Goal: Task Accomplishment & Management: Use online tool/utility

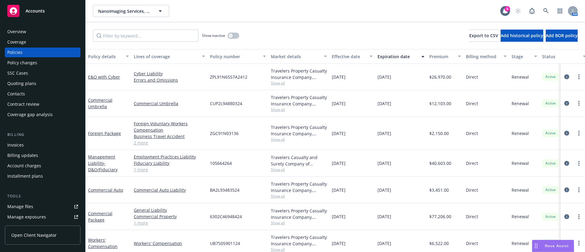
scroll to position [38, 0]
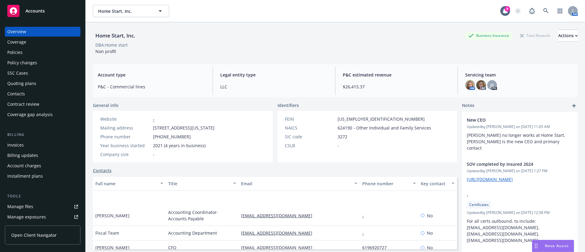
scroll to position [35, 0]
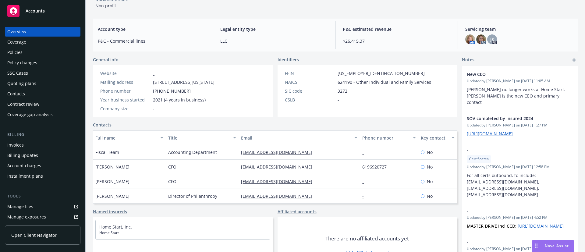
drag, startPoint x: 0, startPoint y: 0, endPoint x: 65, endPoint y: 49, distance: 81.0
click at [65, 49] on div "Policies" at bounding box center [42, 52] width 71 height 10
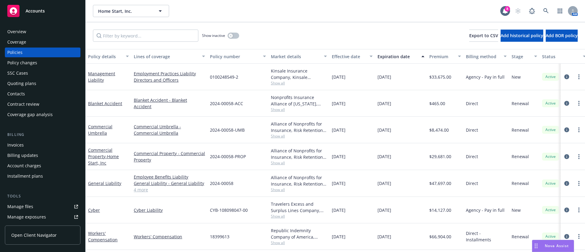
scroll to position [31, 0]
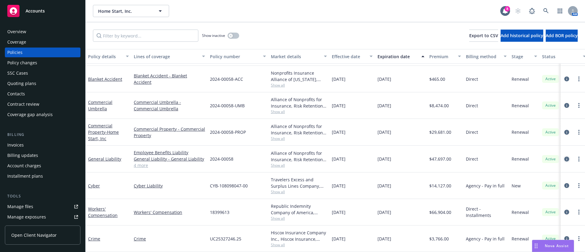
click at [564, 156] on icon "circleInformation" at bounding box center [566, 158] width 5 height 5
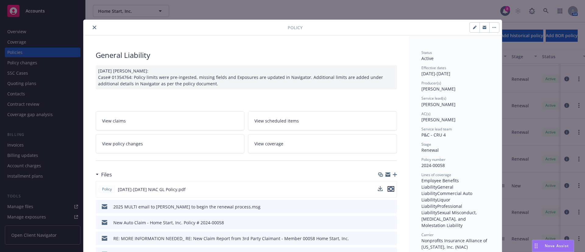
click at [388, 189] on icon "preview file" at bounding box center [390, 189] width 5 height 4
click at [93, 27] on icon "close" at bounding box center [95, 28] width 4 height 4
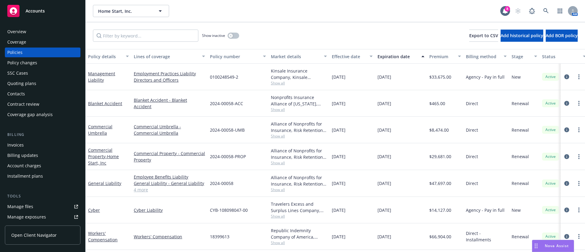
drag, startPoint x: 385, startPoint y: 76, endPoint x: 372, endPoint y: 76, distance: 13.1
click at [372, 76] on div "Management Liability Employment Practices Liability Directors and Officers 0100…" at bounding box center [380, 77] width 588 height 26
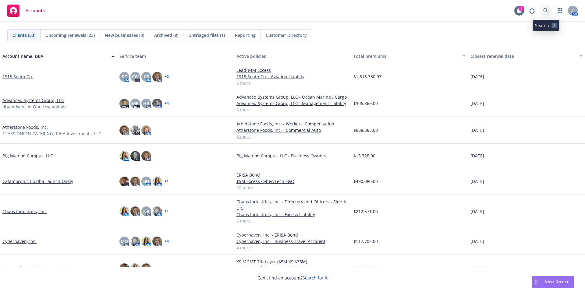
click at [548, 5] on link at bounding box center [546, 11] width 12 height 12
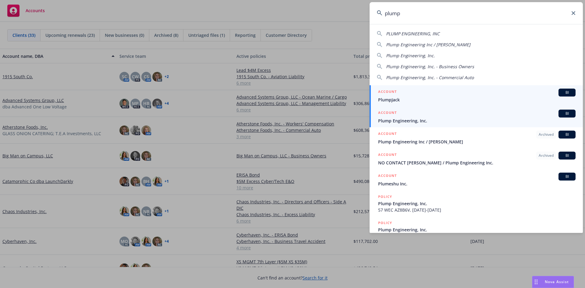
type input "plump"
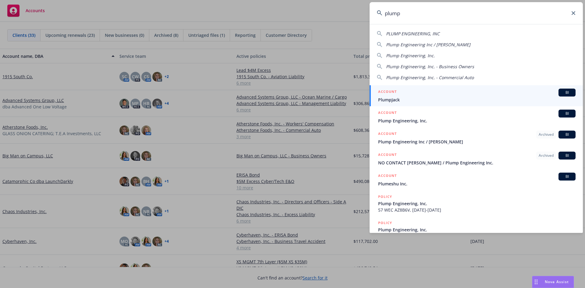
click at [420, 116] on div "ACCOUNT BI" at bounding box center [476, 114] width 197 height 8
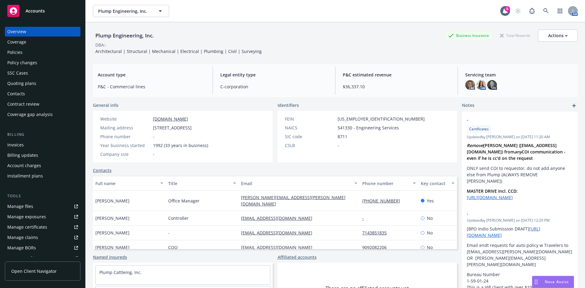
click at [56, 77] on div "SSC Cases" at bounding box center [42, 73] width 71 height 10
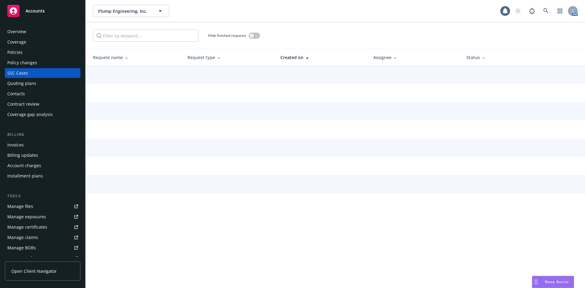
click at [57, 83] on div "Quoting plans" at bounding box center [42, 84] width 71 height 10
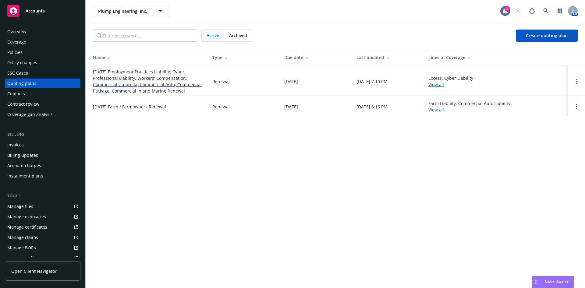
click at [117, 74] on link "[DATE] Employment Practices Liability, Cyber, Professional Liability, Workers' …" at bounding box center [148, 82] width 110 height 26
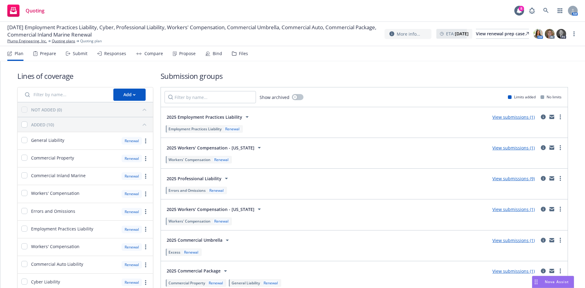
click at [149, 55] on div "Compare" at bounding box center [153, 53] width 19 height 5
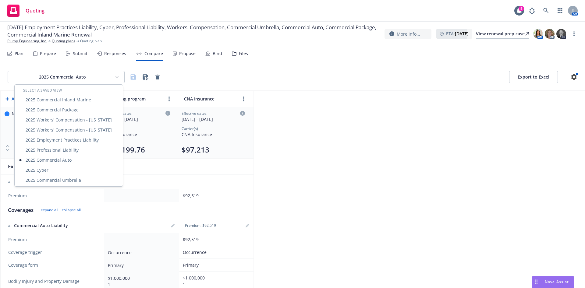
click at [114, 77] on html "Quoting 8 AM 09/01/25 Employment Practices Liability, Cyber, Professional Liabi…" at bounding box center [292, 144] width 585 height 288
click at [80, 120] on div "2025 Workers' Compensation - Texas" at bounding box center [69, 120] width 106 height 10
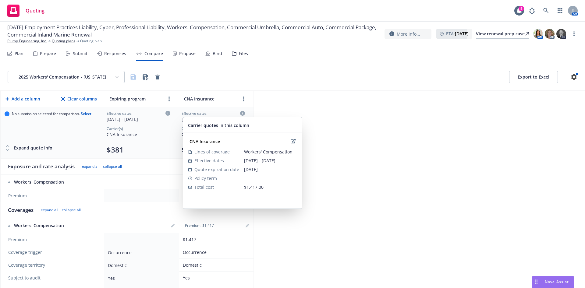
click at [243, 114] on icon at bounding box center [242, 113] width 5 height 5
click at [295, 142] on icon "edit" at bounding box center [292, 141] width 5 height 5
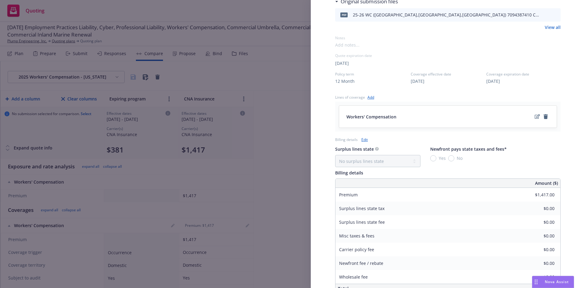
scroll to position [74, 0]
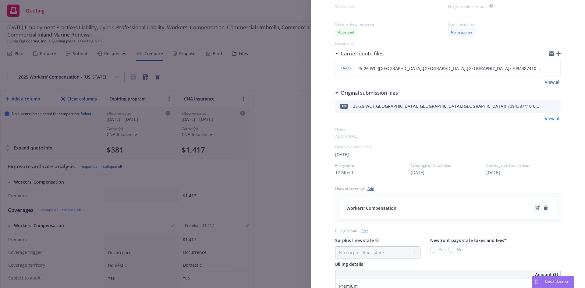
click at [533, 204] on div at bounding box center [541, 207] width 16 height 7
click at [534, 206] on icon "edit" at bounding box center [536, 208] width 5 height 5
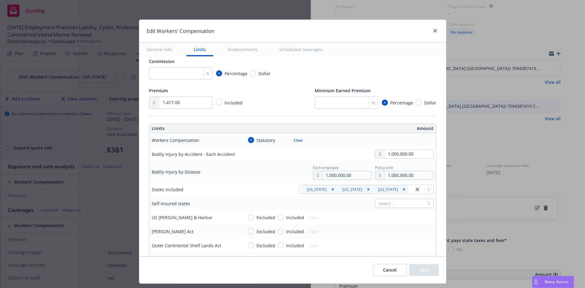
scroll to position [137, 0]
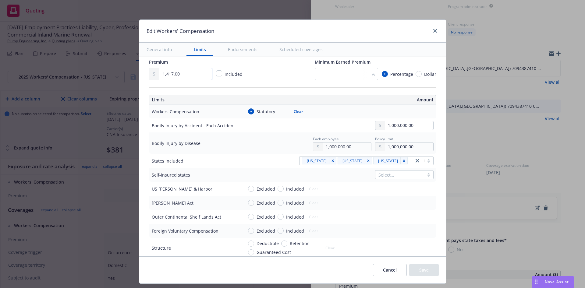
click at [131, 78] on div "Edit Workers' Compensation General info Limits Endorsements Scheduled coverages…" at bounding box center [292, 144] width 585 height 288
paste input "223"
type input "1,223.00"
click at [251, 76] on div "Premium 1,223.00 Included Minimum Earned Premium % Percentage Dollar" at bounding box center [292, 69] width 287 height 22
click at [431, 265] on button "Save" at bounding box center [424, 270] width 30 height 12
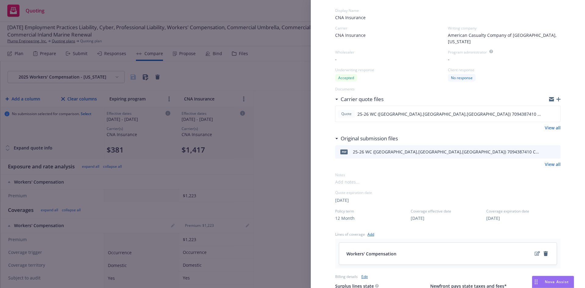
scroll to position [0, 0]
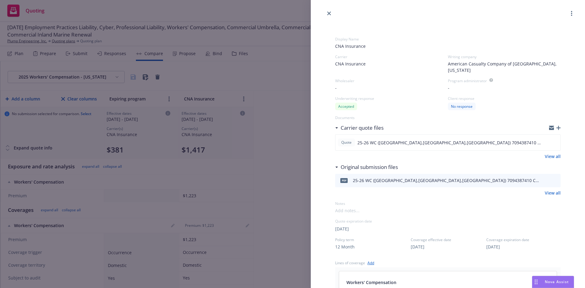
click at [568, 16] on button "button" at bounding box center [571, 13] width 7 height 7
click at [469, 208] on div "Display Name CNA Insurance Carrier CNA Insurance Writing company American Casua…" at bounding box center [447, 252] width 225 height 450
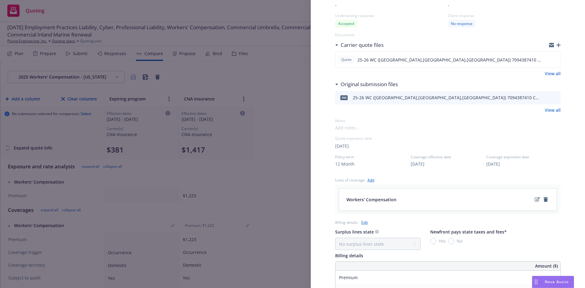
scroll to position [91, 0]
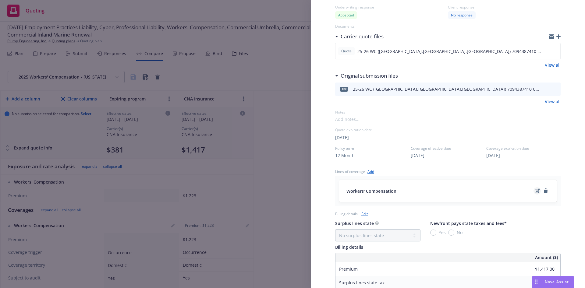
click at [534, 188] on icon "edit" at bounding box center [536, 190] width 5 height 5
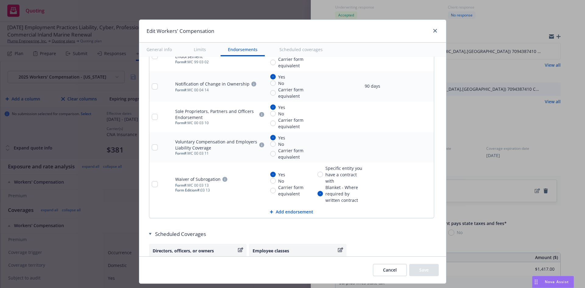
scroll to position [712, 0]
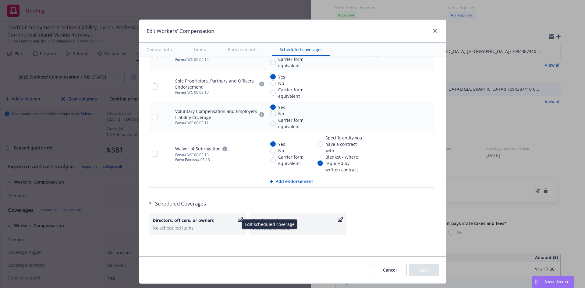
click at [235, 222] on div "Directors, officers, or owners" at bounding box center [198, 220] width 90 height 6
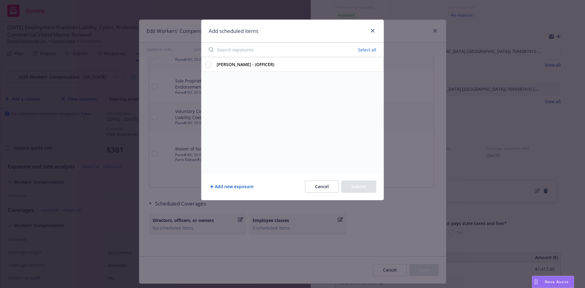
click at [316, 184] on button "Cancel" at bounding box center [322, 187] width 34 height 12
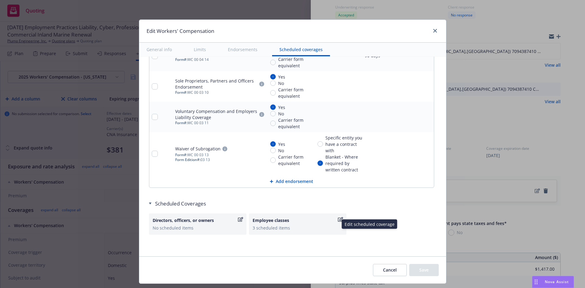
click at [338, 217] on icon "button" at bounding box center [340, 219] width 5 height 5
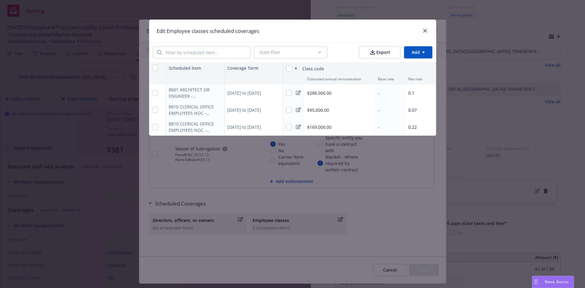
click at [298, 91] on icon at bounding box center [298, 92] width 5 height 5
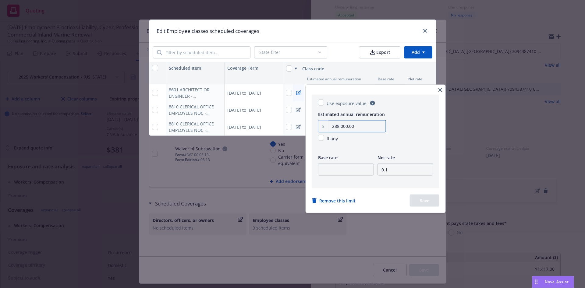
click at [360, 130] on input "288,000.00" at bounding box center [356, 127] width 57 height 12
paste input "90"
type input "90,000.00"
click at [433, 201] on button "Save" at bounding box center [425, 201] width 30 height 12
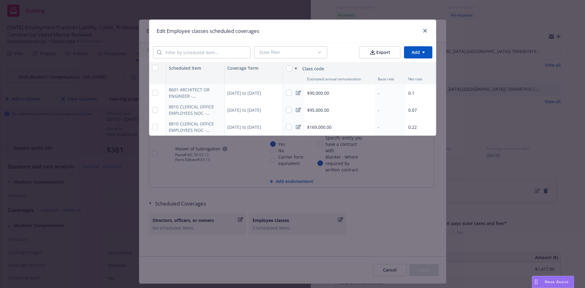
click at [300, 127] on icon at bounding box center [298, 127] width 5 height 5
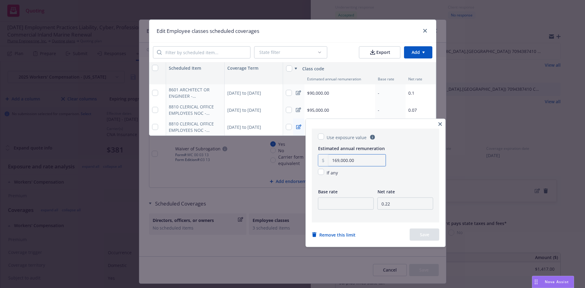
click at [365, 158] on input "169,000.00" at bounding box center [356, 161] width 57 height 12
paste input "75"
type input "175,000.00"
click at [421, 236] on button "Save" at bounding box center [425, 235] width 30 height 12
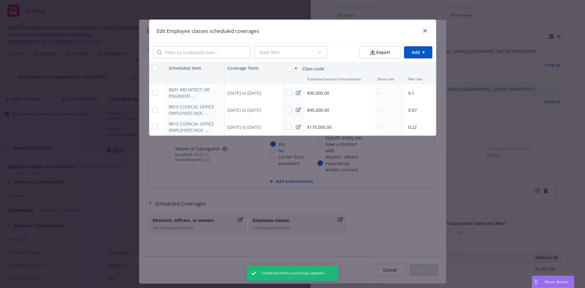
click at [424, 34] on div at bounding box center [424, 31] width 10 height 8
click at [424, 30] on icon "close" at bounding box center [425, 31] width 4 height 4
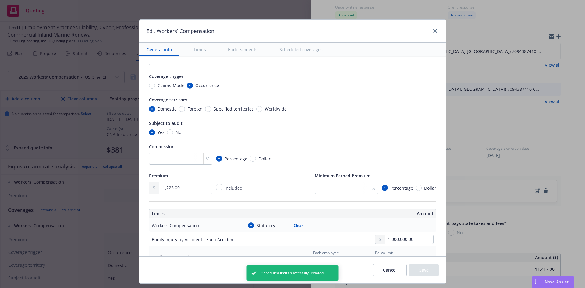
scroll to position [0, 0]
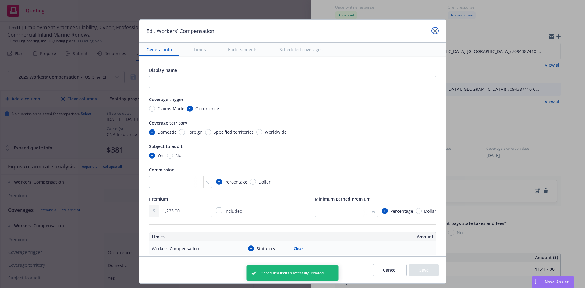
click at [436, 30] on link "close" at bounding box center [434, 30] width 7 height 7
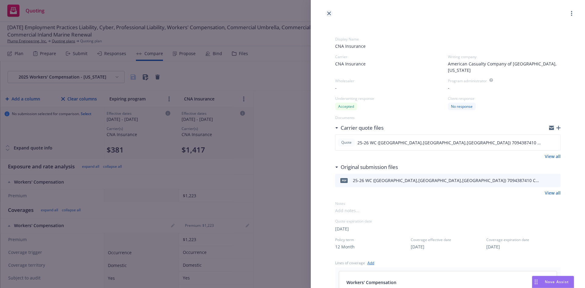
click at [326, 13] on link "close" at bounding box center [328, 13] width 7 height 7
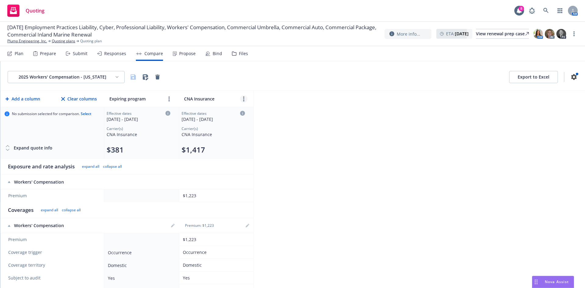
click at [244, 96] on link "more" at bounding box center [243, 98] width 7 height 7
click at [249, 113] on icon "editPencil" at bounding box center [249, 113] width 4 height 4
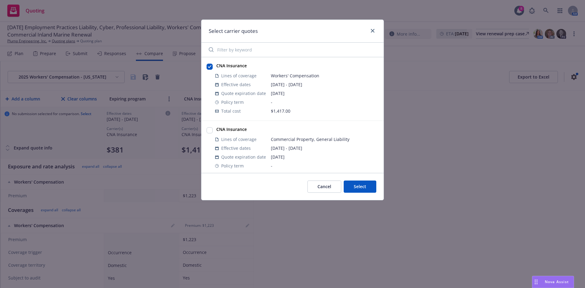
drag, startPoint x: 325, startPoint y: 189, endPoint x: 313, endPoint y: 181, distance: 14.0
click at [324, 190] on button "Cancel" at bounding box center [324, 187] width 34 height 12
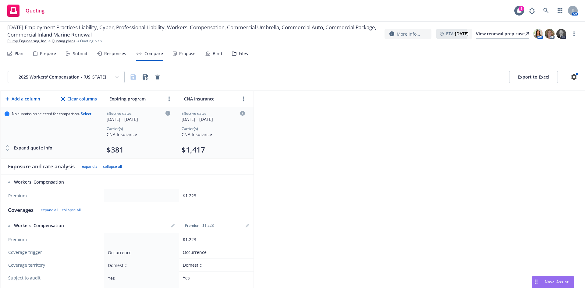
click at [107, 54] on div "Responses" at bounding box center [115, 53] width 22 height 5
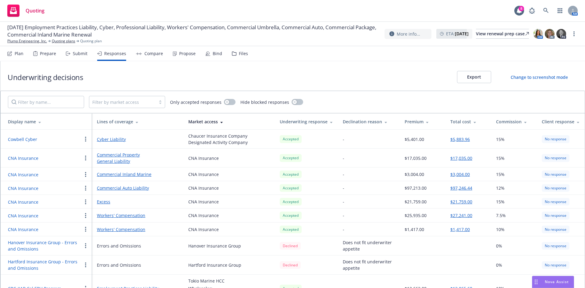
click at [457, 230] on button "$1,417.00" at bounding box center [459, 229] width 19 height 6
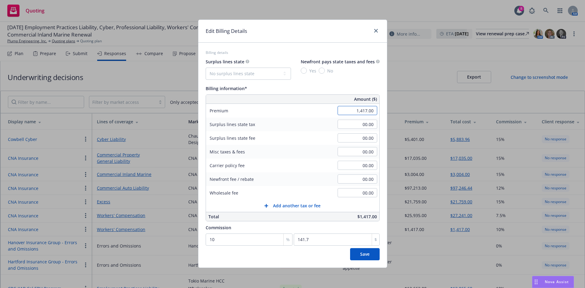
paste input "223"
type input "1,223.00"
type input "122.3"
click at [345, 81] on div "Surplus lines state No surplus lines state Alaska Alabama Arkansas Arizona Cali…" at bounding box center [293, 139] width 174 height 163
click at [366, 252] on span "Save" at bounding box center [364, 254] width 9 height 6
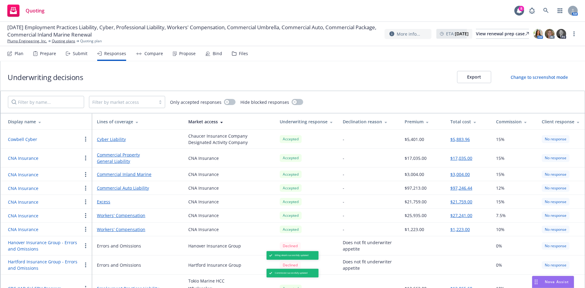
click at [461, 215] on button "$27,241.00" at bounding box center [461, 215] width 22 height 6
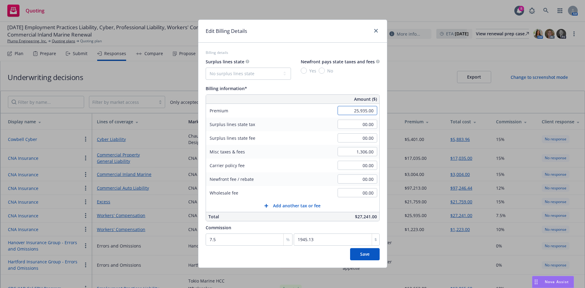
paste input "18,695"
type input "18,695.00"
type input "1402.13"
paste input "941"
type input "941.00"
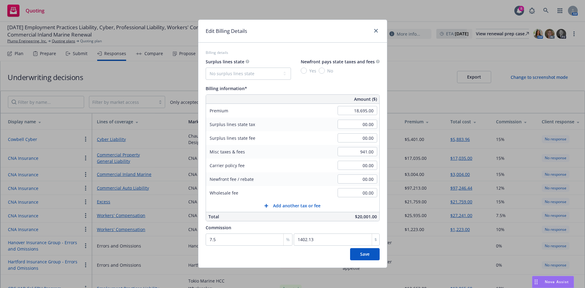
click at [302, 178] on div "Newfront fee / rebate 00.00" at bounding box center [292, 179] width 173 height 14
click at [368, 253] on button "Save" at bounding box center [365, 254] width 30 height 12
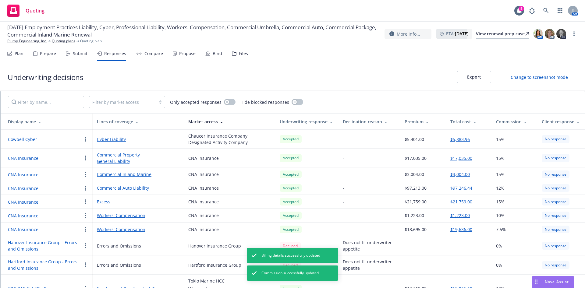
click at [86, 228] on circle "button" at bounding box center [85, 227] width 1 height 1
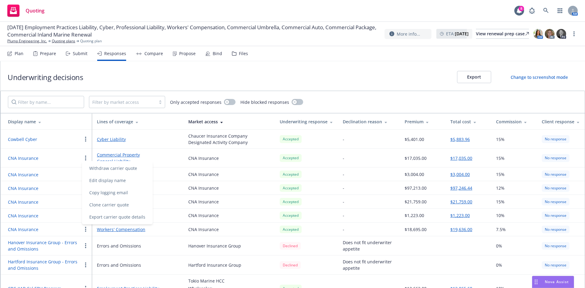
click at [149, 55] on div "Compare" at bounding box center [153, 53] width 19 height 5
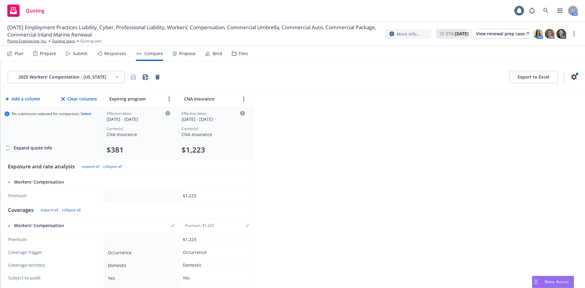
click at [120, 78] on html "Quoting AM 09/01/25 Employment Practices Liability, Cyber, Professional Liabili…" at bounding box center [292, 144] width 585 height 288
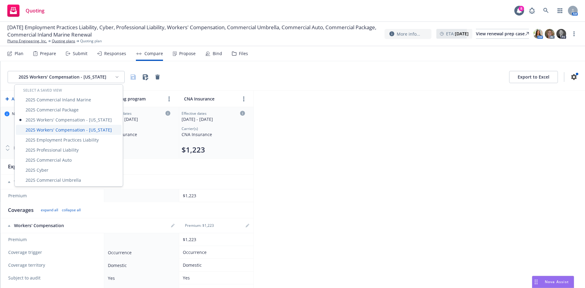
click at [102, 132] on div "2025 Workers' Compensation - California" at bounding box center [69, 130] width 106 height 10
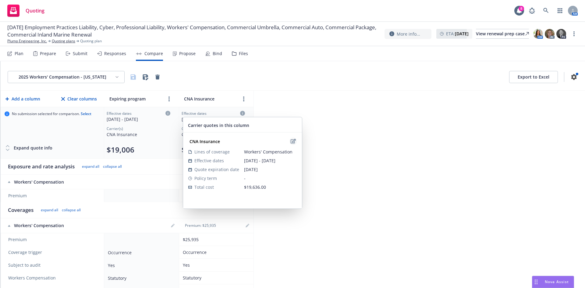
click at [292, 140] on icon "edit" at bounding box center [292, 141] width 5 height 5
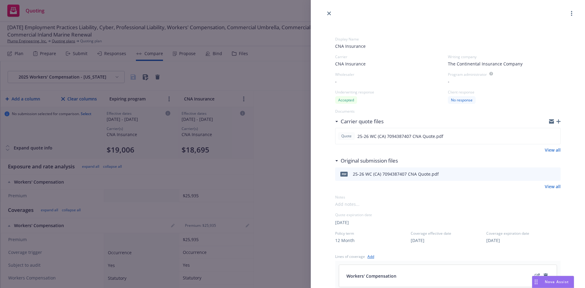
scroll to position [211, 0]
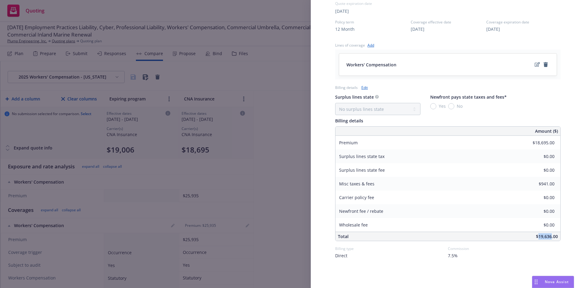
drag, startPoint x: 544, startPoint y: 235, endPoint x: 531, endPoint y: 237, distance: 13.2
click at [536, 237] on span "$19,636.00" at bounding box center [547, 237] width 22 height 6
copy span "19,636"
click at [534, 66] on icon "edit" at bounding box center [536, 64] width 5 height 5
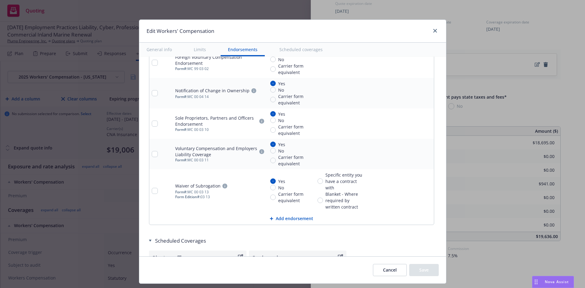
type textarea "x"
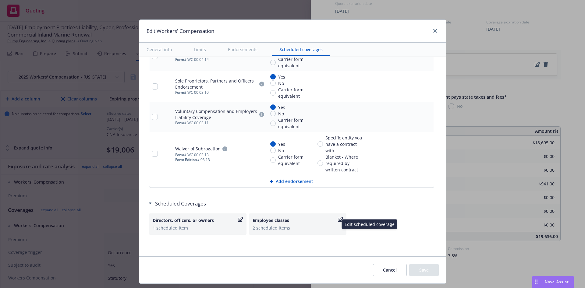
click at [333, 217] on div "Employee classes 2 scheduled items" at bounding box center [297, 223] width 97 height 21
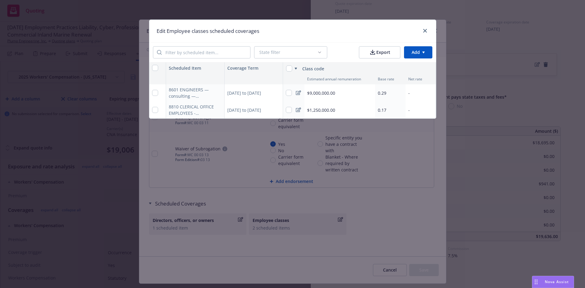
click at [297, 95] on icon at bounding box center [298, 92] width 5 height 5
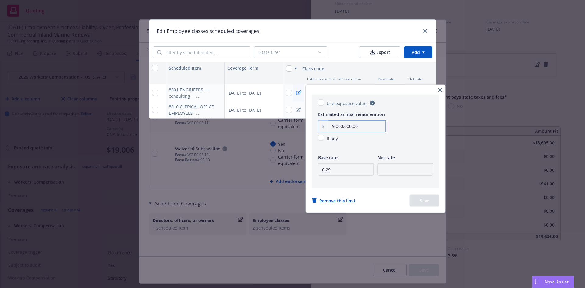
click at [355, 129] on input "9,000,000.00" at bounding box center [356, 127] width 57 height 12
paste input "6,195"
type input "6,195,000.00"
click at [437, 199] on button "Save" at bounding box center [425, 201] width 30 height 12
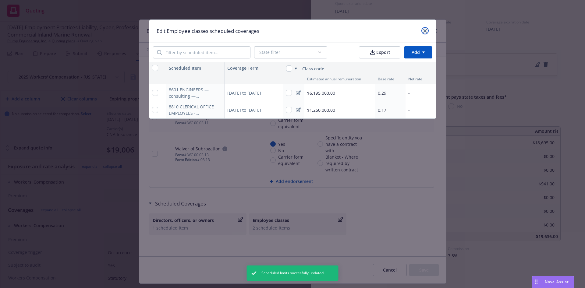
click at [422, 30] on link "close" at bounding box center [424, 30] width 7 height 7
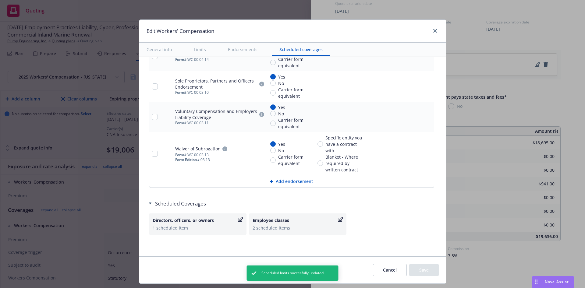
click at [387, 273] on button "Cancel" at bounding box center [390, 270] width 34 height 12
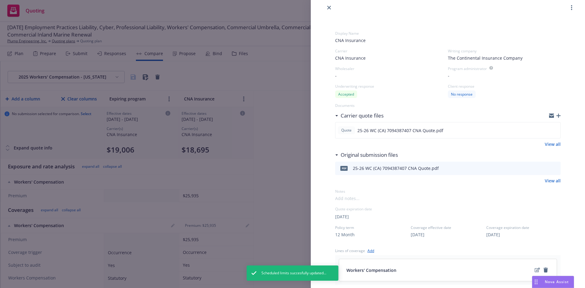
scroll to position [0, 0]
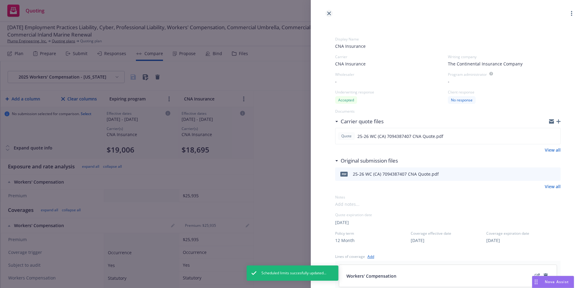
click at [330, 14] on icon "close" at bounding box center [329, 14] width 4 height 4
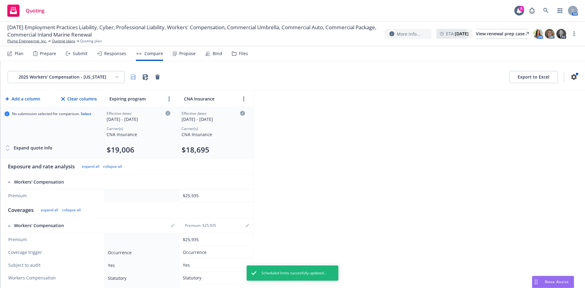
click at [234, 57] on div "Files" at bounding box center [240, 53] width 16 height 15
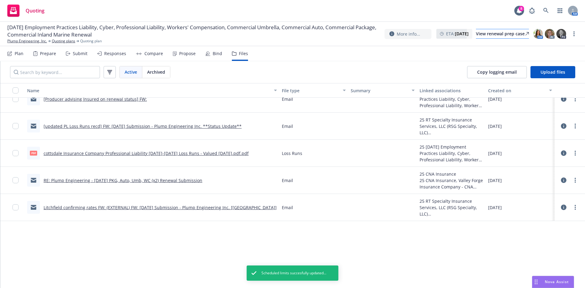
scroll to position [91, 0]
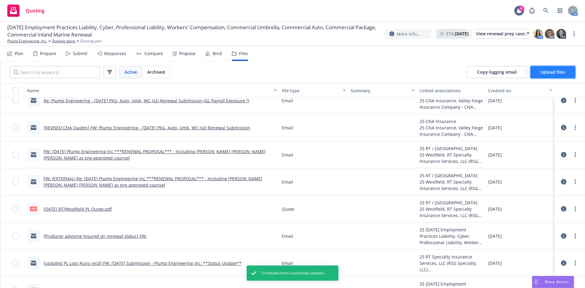
click at [549, 70] on span "Upload files" at bounding box center [552, 72] width 25 height 6
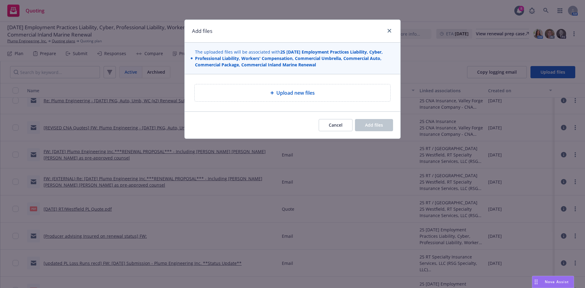
type textarea "x"
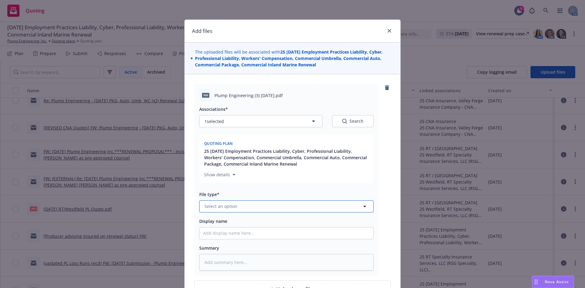
click at [283, 207] on button "Select an option" at bounding box center [286, 206] width 174 height 12
type input "quote"
click at [250, 175] on div "Quote" at bounding box center [286, 173] width 166 height 9
click at [225, 235] on input "Display name" at bounding box center [286, 233] width 174 height 12
type textarea "x"
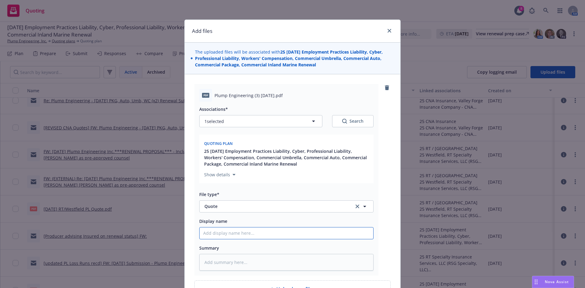
type input "R"
type textarea "x"
type input "RE"
type textarea "x"
type input "REV"
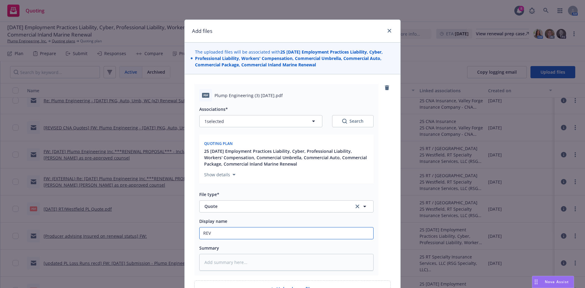
type textarea "x"
type input "REVI"
type textarea "x"
type input "REVIS"
type textarea "x"
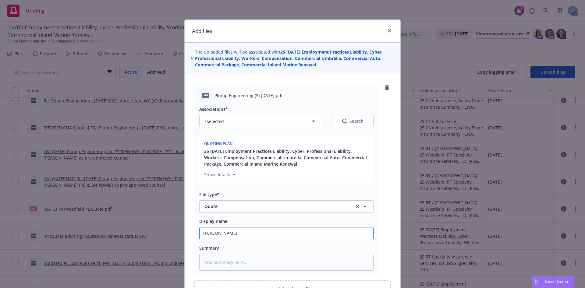
type input "REVISE"
type textarea "x"
type input "REVISED"
type textarea "x"
type input "REVISED"
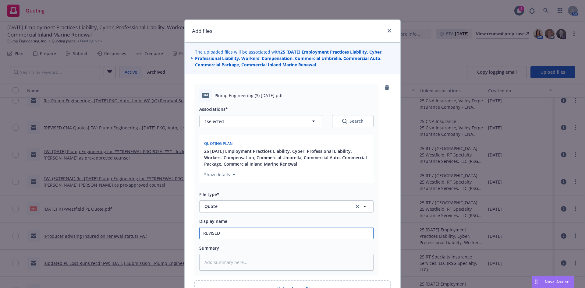
type textarea "x"
type input "REVISED W"
type textarea "x"
type input "REVISED WC"
type textarea "x"
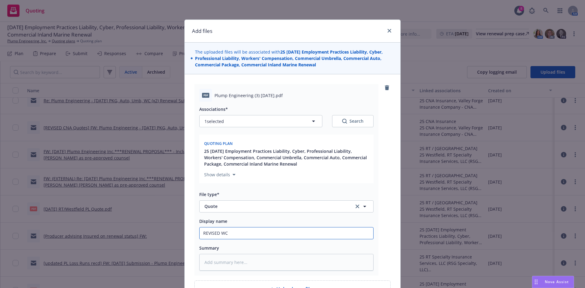
type input "REVISED WC"
type textarea "x"
type input "REVISED WC C"
type textarea "x"
type input "REVISED WC CN"
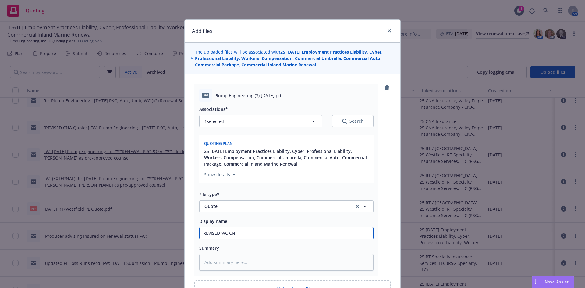
type textarea "x"
type input "REVISED WC CNA"
type textarea "x"
type input "REVISED WC CNA"
type textarea "x"
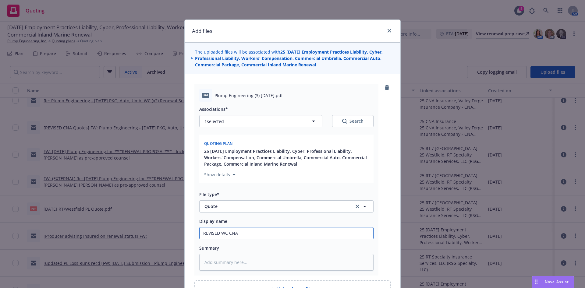
type input "REVISED WC CNA Q"
type textarea "x"
type input "REVISED WC CNA Qu"
type textarea "x"
type input "REVISED WC CNA Quo"
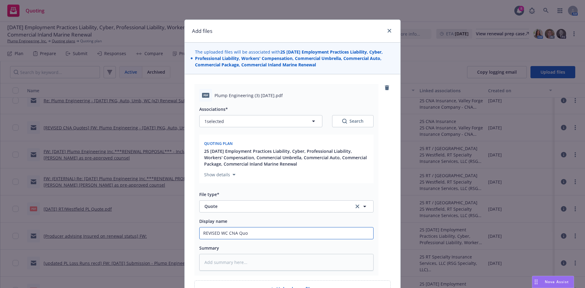
type textarea "x"
type input "REVISED WC CNA Quot"
type textarea "x"
type input "REVISED WC CNA Quote"
click at [217, 234] on input "REVISED WC CNA Quote" at bounding box center [286, 233] width 174 height 12
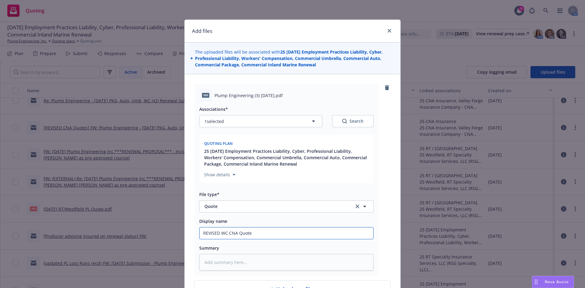
type textarea "x"
type input "REVISED 2WC CNA Quote"
type textarea "x"
type input "REVISED 25WC CNA Quote"
type textarea "x"
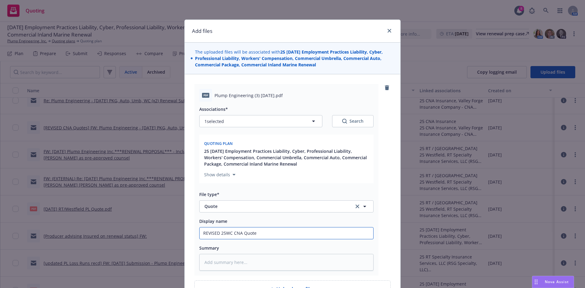
type input "REVISED 25-WC CNA Quote"
type textarea "x"
type input "REVISED 25-2WC CNA Quote"
type textarea "x"
type input "REVISED 25-26WC CNA Quote"
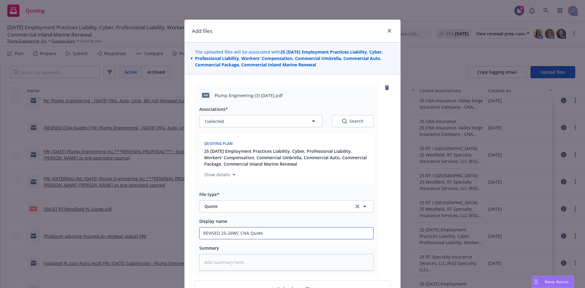
type textarea "x"
type input "REVISED 25-26 WC CNA Quote"
type textarea "x"
type input "REVISED 25-26 WoC CNA Quote"
type textarea "x"
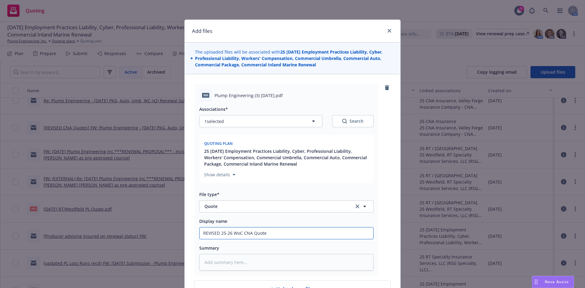
type input "REVISED 25-26 WorC CNA Quote"
type textarea "x"
type input "REVISED 25-26 WorkC CNA Quote"
type textarea "x"
type input "REVISED 25-26 WorkeC CNA Quote"
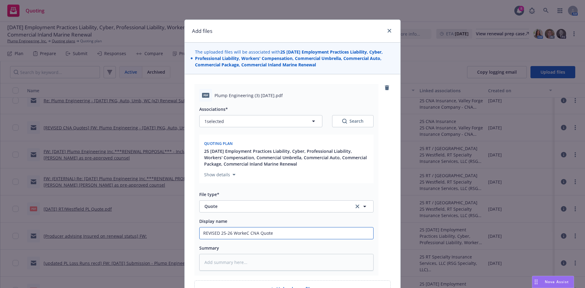
type textarea "x"
type input "REVISED 25-26 WorkerC CNA Quote"
type textarea "x"
type input "REVISED 25-26 WorkersC CNA Quote"
type textarea "x"
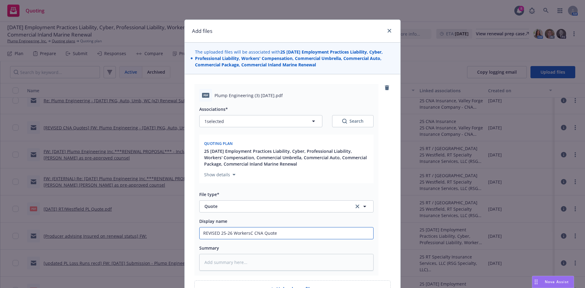
type input "REVISED 25-26 Workers C CNA Quote"
type textarea "x"
type input "REVISED 25-26 Workers Co CNA Quote"
type textarea "x"
type input "REVISED 25-26 Workers Com CNA Quote"
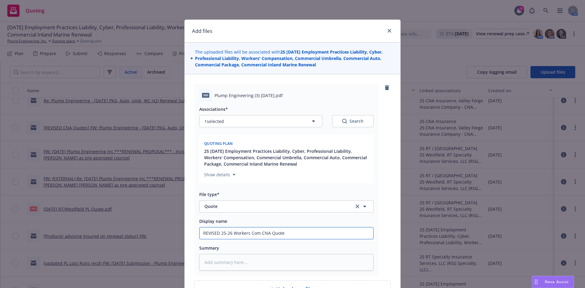
type textarea "x"
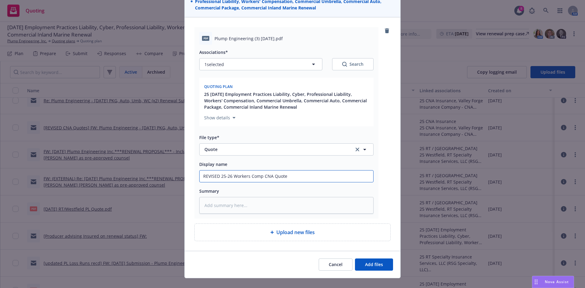
scroll to position [66, 0]
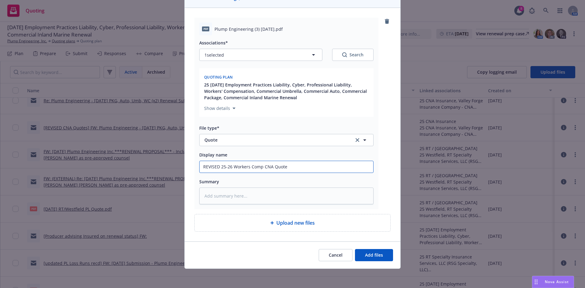
type input "REVISED 25-26 Workers Comp CNA Quote"
click at [272, 195] on textarea at bounding box center [286, 196] width 174 height 17
type textarea "x"
type textarea "U"
type textarea "x"
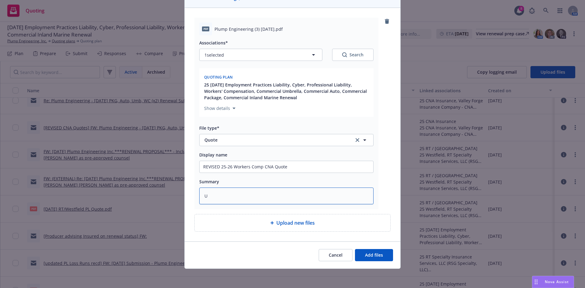
type textarea "Up"
type textarea "x"
type textarea "Upd"
type textarea "x"
type textarea "Upda"
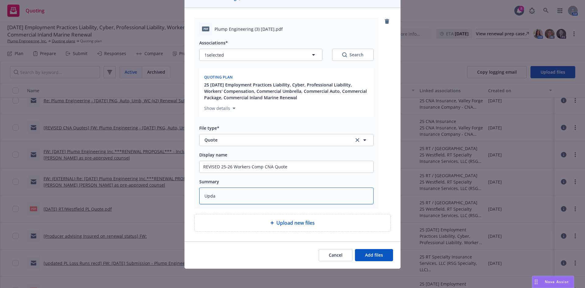
type textarea "x"
type textarea "Updat"
type textarea "x"
type textarea "Update"
type textarea "x"
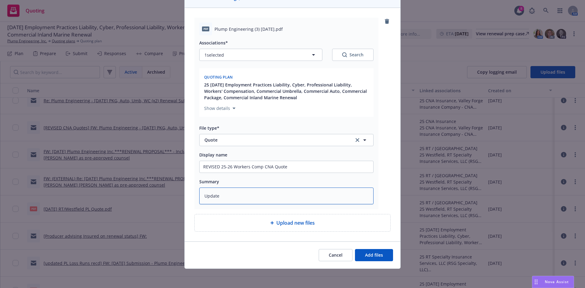
type textarea "Updated"
type textarea "x"
type textarea "Updated"
type textarea "x"
type textarea "Updated P"
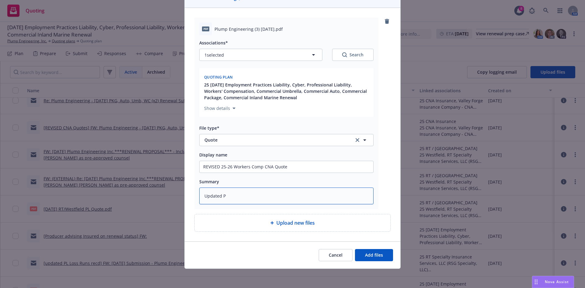
type textarea "x"
type textarea "Updated Pa"
type textarea "x"
type textarea "Updated Pay"
type textarea "x"
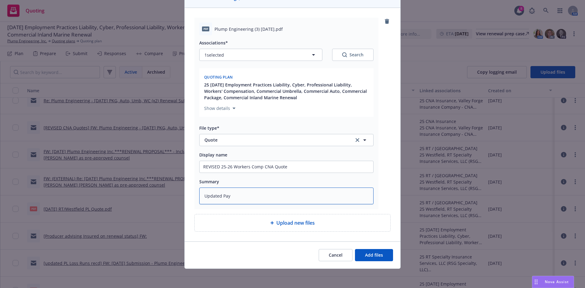
type textarea "Updated Payr"
type textarea "x"
type textarea "Updated Payro"
type textarea "x"
type textarea "Updated Payrol"
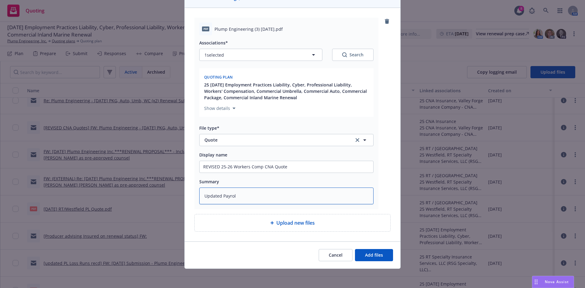
type textarea "x"
type textarea "Updated Payroll"
type textarea "x"
type textarea "Updated Payrolls"
click at [371, 251] on button "Add files" at bounding box center [374, 255] width 38 height 12
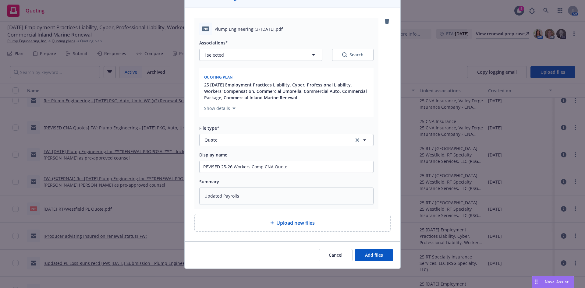
scroll to position [44, 0]
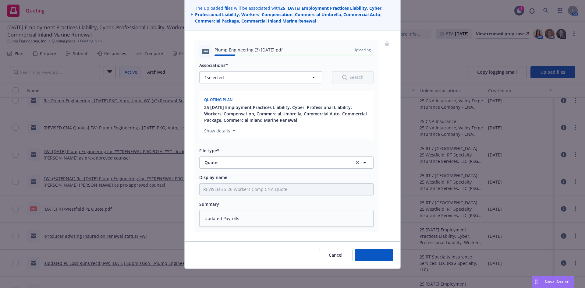
type textarea "x"
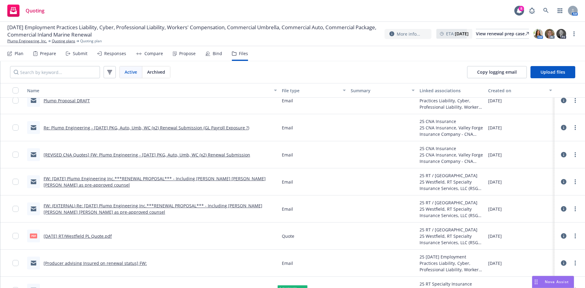
scroll to position [118, 0]
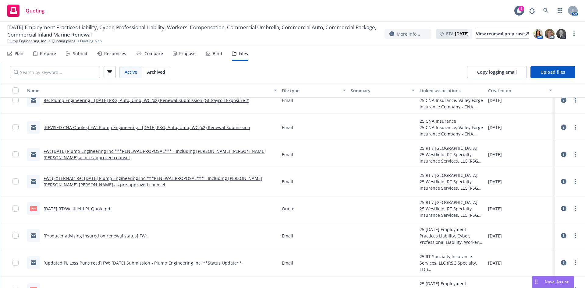
click at [105, 53] on div "Responses" at bounding box center [115, 53] width 22 height 5
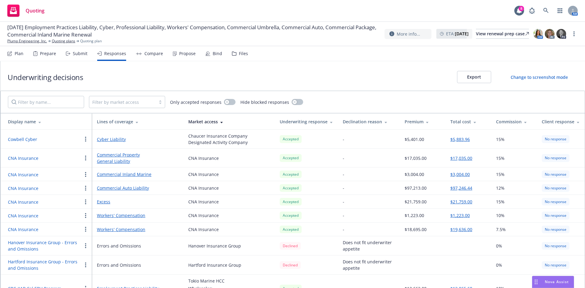
click at [460, 230] on button "$19,636.00" at bounding box center [461, 229] width 22 height 6
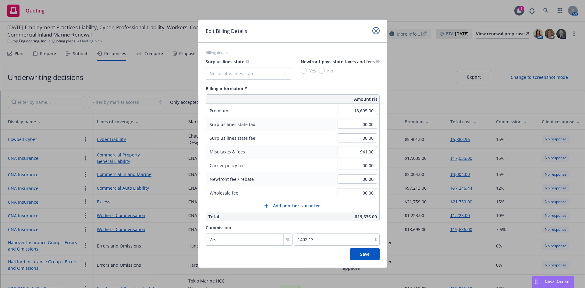
click at [376, 30] on link "close" at bounding box center [375, 30] width 7 height 7
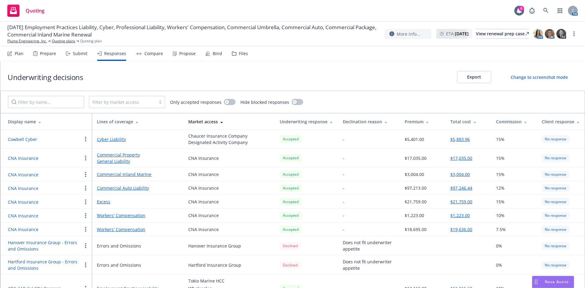
click at [460, 159] on button "$17,035.00" at bounding box center [461, 158] width 22 height 6
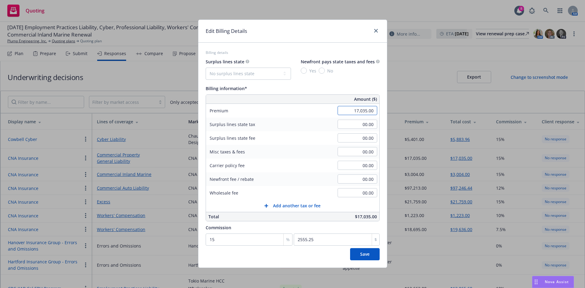
paste input "9,977"
type input "19,977.00"
type input "2996.55"
click at [293, 224] on div "Commission" at bounding box center [293, 227] width 174 height 7
click at [363, 250] on button "Save" at bounding box center [365, 254] width 30 height 12
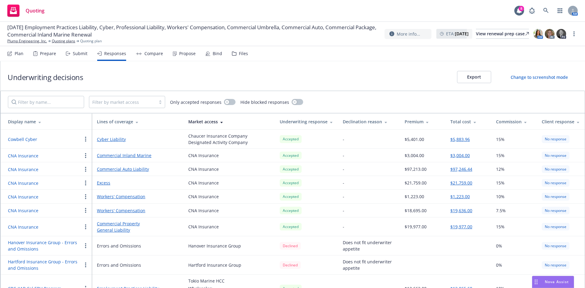
click at [458, 181] on button "$21,759.00" at bounding box center [461, 183] width 22 height 6
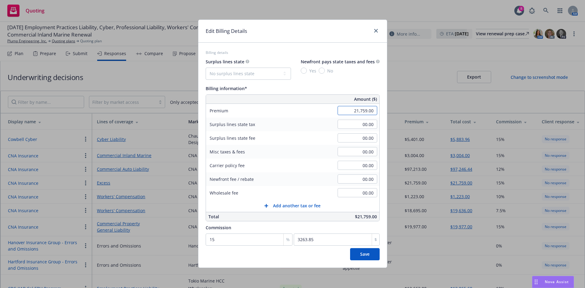
paste input "3,19"
type input "3,190.00"
type input "478.5"
click at [339, 81] on div "Surplus lines state No surplus lines state Alaska Alabama Arkansas Arizona Cali…" at bounding box center [293, 139] width 174 height 163
drag, startPoint x: 360, startPoint y: 111, endPoint x: 366, endPoint y: 108, distance: 6.7
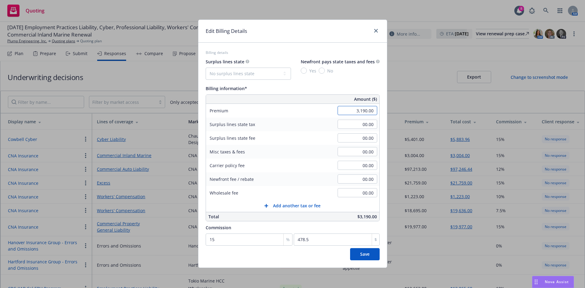
click at [360, 111] on input "3,190.00" at bounding box center [357, 110] width 40 height 9
paste input "$23,19"
type input "00.00"
type input "0"
click at [358, 78] on div "Surplus lines state No surplus lines state Alaska Alabama Arkansas Arizona Cali…" at bounding box center [293, 69] width 174 height 22
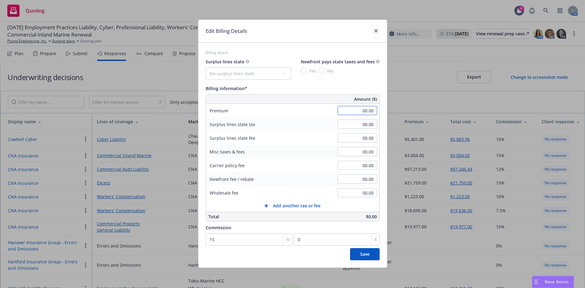
click at [348, 111] on input "00.00" at bounding box center [357, 110] width 40 height 9
paste input "23,19"
type input "23,190.00"
type input "3478.5"
click at [357, 87] on div "Billing information*" at bounding box center [293, 88] width 174 height 7
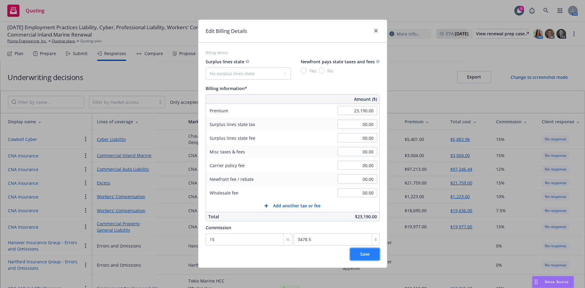
click at [365, 251] on span "Save" at bounding box center [364, 254] width 9 height 6
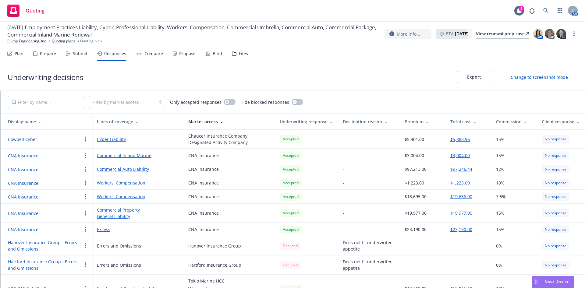
click at [450, 156] on button "$3,004.00" at bounding box center [459, 155] width 19 height 6
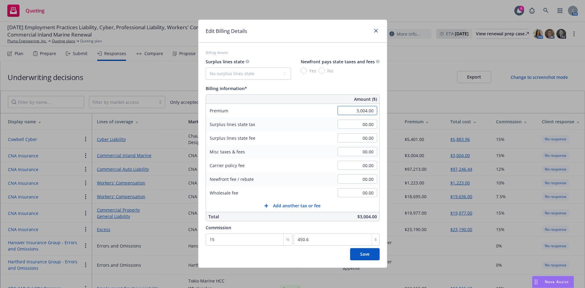
paste input "1"
type input "3,010.00"
type input "451.5"
click at [365, 75] on div "Surplus lines state No surplus lines state Alaska Alabama Arkansas Arizona Cali…" at bounding box center [293, 69] width 174 height 22
click at [362, 254] on span "Save" at bounding box center [364, 254] width 9 height 6
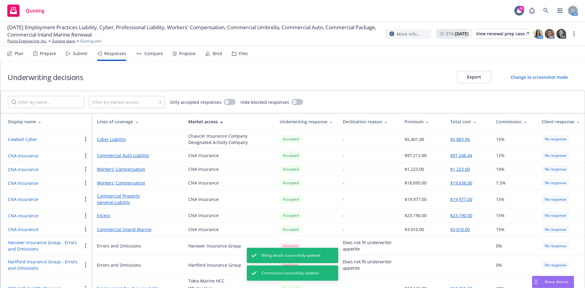
click at [458, 156] on button "$97,246.44" at bounding box center [461, 155] width 22 height 6
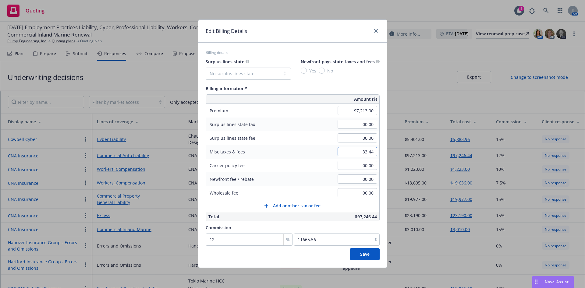
paste input "5.20"
type input "35.20"
click at [352, 121] on input "00.00" at bounding box center [357, 124] width 40 height 9
click at [353, 110] on input "97,213.00" at bounding box center [357, 110] width 40 height 9
paste input "196"
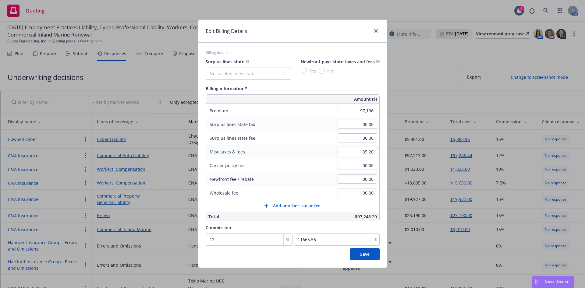
type input "97,196.00"
type input "11663.52"
click at [369, 70] on div "Yes No" at bounding box center [340, 71] width 79 height 6
click at [367, 254] on span "Save" at bounding box center [364, 254] width 9 height 6
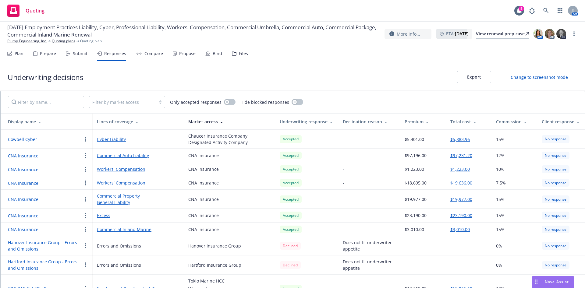
click at [243, 49] on div "Files" at bounding box center [240, 53] width 16 height 15
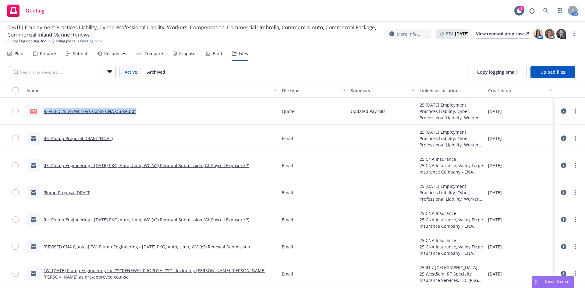
drag, startPoint x: 152, startPoint y: 112, endPoint x: 42, endPoint y: 112, distance: 110.5
click at [42, 112] on div "pdf REVISED 25-26 Workers Comp CNA Quote.pdf" at bounding box center [152, 111] width 255 height 27
copy link "REVISED 25-26 Workers Comp CNA Quote.pdf"
click at [571, 113] on link "more" at bounding box center [574, 110] width 7 height 7
click at [545, 122] on link "Archive" at bounding box center [534, 124] width 61 height 12
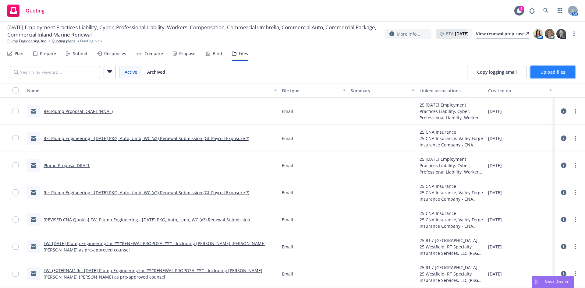
click at [540, 72] on span "Upload files" at bounding box center [552, 72] width 25 height 6
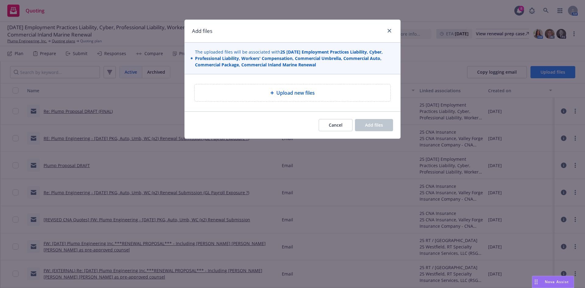
type textarea "x"
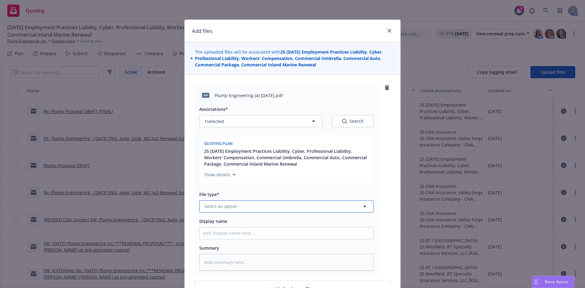
click at [232, 204] on span "Select an option" at bounding box center [220, 206] width 33 height 6
type input "quote"
click at [260, 176] on div "Quote" at bounding box center [286, 173] width 166 height 9
click at [245, 234] on input "Display name" at bounding box center [286, 233] width 174 height 12
paste input "REVISED 25-26 Workers Comp CNA Quote.pdf"
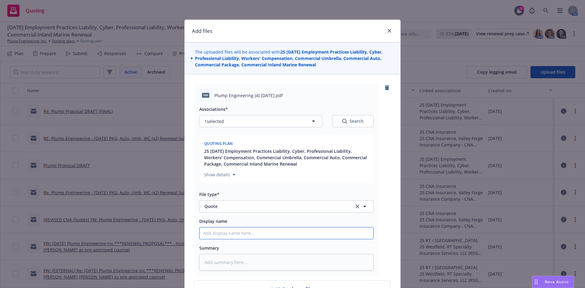
type textarea "x"
type input "REVISED 25-26 Workers Comp CNA Quote.pdf"
drag, startPoint x: 260, startPoint y: 232, endPoint x: 230, endPoint y: 234, distance: 29.6
click at [230, 234] on input "REVISED 25-26 Workers Comp CNA Quote.pdf" at bounding box center [286, 233] width 174 height 12
type textarea "x"
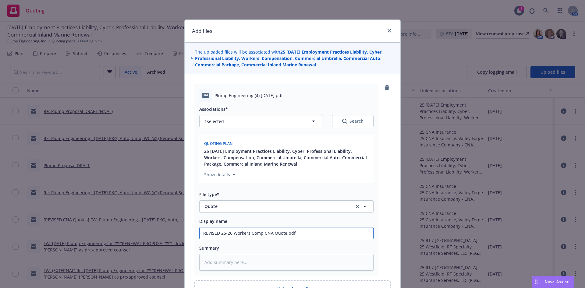
type input "REVISED 25-26 CNA Quote.pdf"
drag, startPoint x: 261, startPoint y: 230, endPoint x: 251, endPoint y: 234, distance: 9.9
click at [251, 234] on input "REVISED 25-26 CNA Quote.pdf" at bounding box center [286, 233] width 174 height 12
type textarea "x"
type input "REVISED 25-26 CNA Quote"
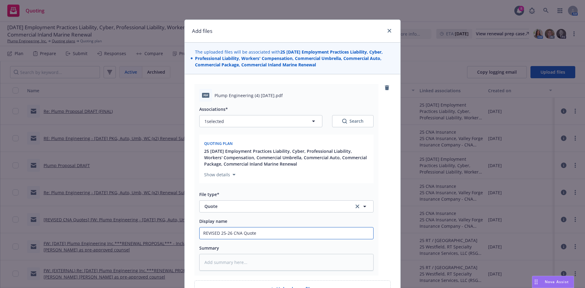
type textarea "x"
type input "REVISED 25-26 CNA Quote"
type textarea "x"
type input "REVISED 25-26 CNA Quote -"
type textarea "x"
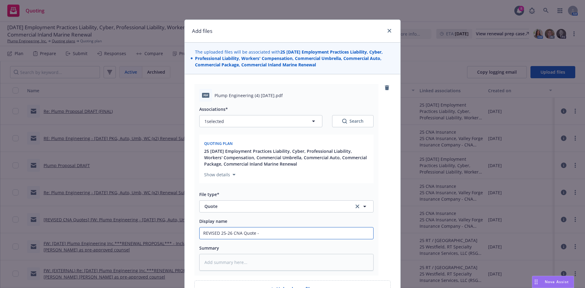
type input "REVISED 25-26 CNA Quote - A"
type textarea "x"
type input "REVISED 25-26 CNA Quote - Al"
type textarea "x"
type input "REVISED 25-26 CNA Quote - All"
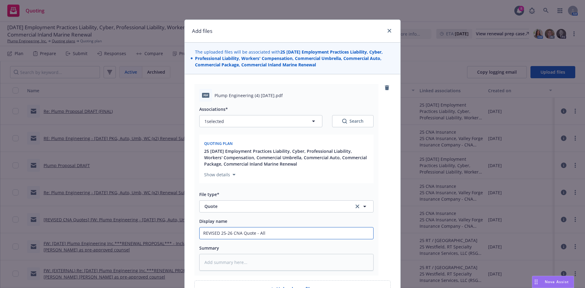
type textarea "x"
type input "REVISED 25-26 CNA Quote - All L"
type textarea "x"
type input "REVISED 25-26 CNA Quote - All Li"
type textarea "x"
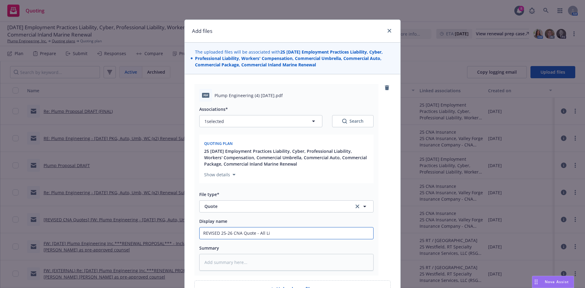
type input "REVISED 25-26 CNA Quote - All Lin"
type textarea "x"
type input "REVISED 25-26 CNA Quote - All Line"
type textarea "x"
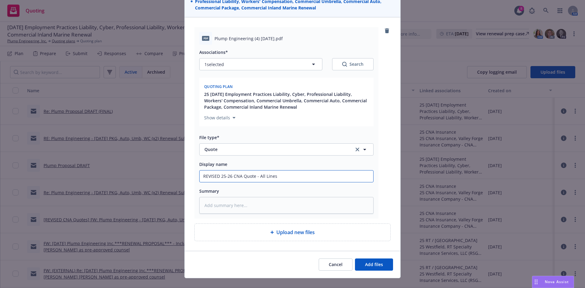
scroll to position [66, 0]
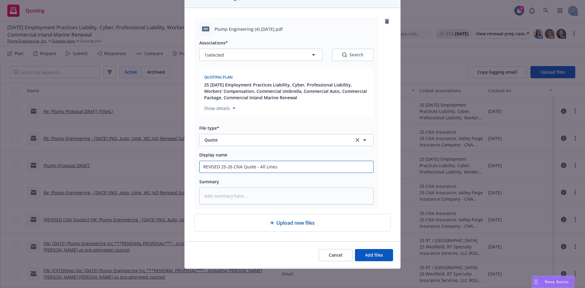
type input "REVISED 25-26 CNA Quote - All Lines"
click at [357, 248] on div "Cancel Add files" at bounding box center [293, 254] width 216 height 27
click at [374, 254] on span "Add files" at bounding box center [374, 255] width 18 height 6
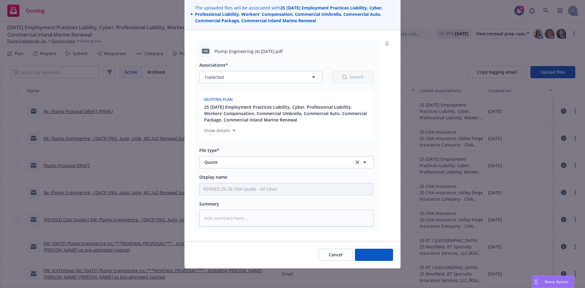
scroll to position [44, 0]
type textarea "x"
